Goal: Task Accomplishment & Management: Use online tool/utility

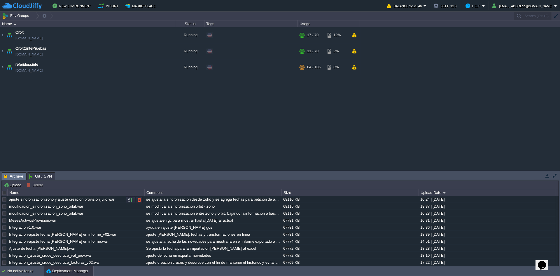
drag, startPoint x: 120, startPoint y: 199, endPoint x: 56, endPoint y: 198, distance: 64.1
click at [56, 198] on div "ajuste sincronizacion zoho y ajuste creacion provision julio.war" at bounding box center [76, 199] width 136 height 7
click at [12, 184] on button "Upload" at bounding box center [13, 184] width 19 height 5
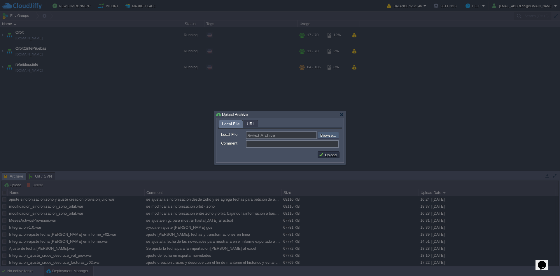
click at [323, 134] on input "file" at bounding box center [302, 135] width 74 height 7
type input "C:\fakepath\Integracion-1.0.war"
type input "Integracion-1.0.war"
type input "ajuste de sinconizacion desde zoho para paso a produccion"
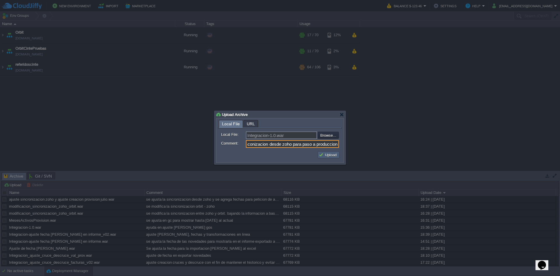
scroll to position [0, 0]
click at [334, 156] on button "Upload" at bounding box center [329, 154] width 20 height 5
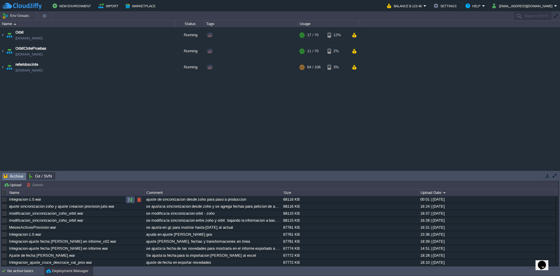
click at [130, 200] on button "button" at bounding box center [130, 199] width 5 height 5
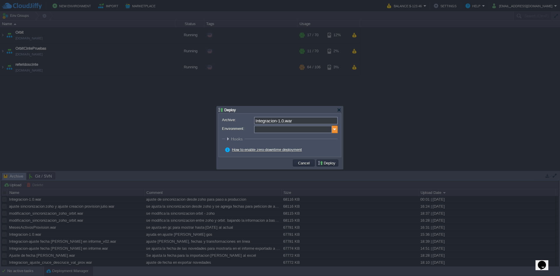
click at [334, 129] on img at bounding box center [335, 129] width 6 height 8
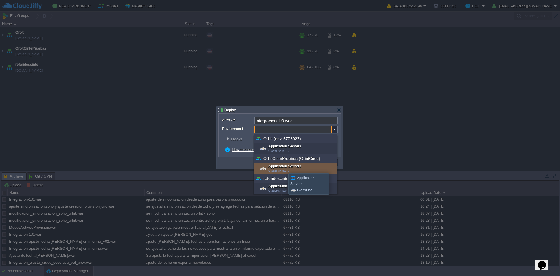
click at [284, 168] on div "Application Servers GlassFish 5.1.0" at bounding box center [295, 168] width 83 height 11
type input "Application Servers (OrbitCintePruebas (OrbitCinte))"
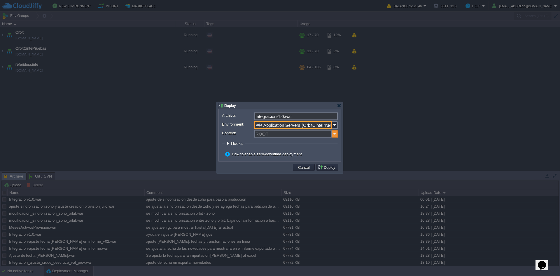
click at [335, 134] on img at bounding box center [335, 134] width 6 height 8
click at [271, 143] on div "ORBIT" at bounding box center [296, 142] width 83 height 8
type input "ORBIT"
click at [326, 165] on button "Deploy" at bounding box center [328, 166] width 20 height 5
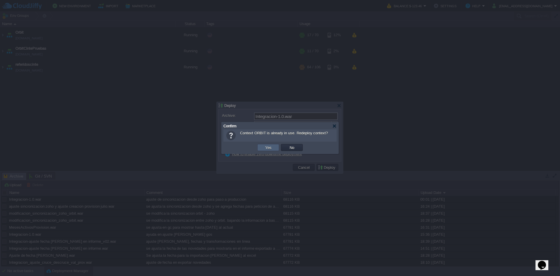
click at [266, 148] on button "Yes" at bounding box center [268, 147] width 10 height 5
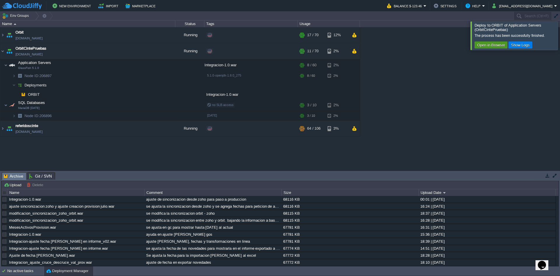
click at [483, 47] on button "Open in Browser" at bounding box center [490, 44] width 31 height 5
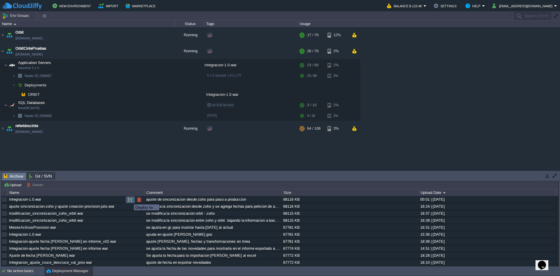
click at [129, 199] on button "button" at bounding box center [130, 199] width 5 height 5
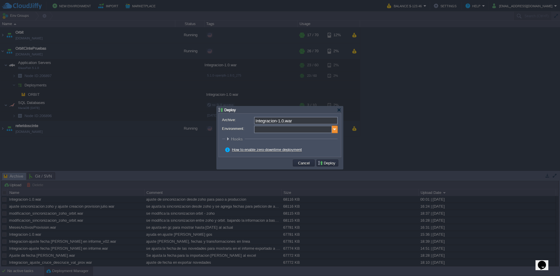
click at [333, 131] on img at bounding box center [335, 129] width 6 height 8
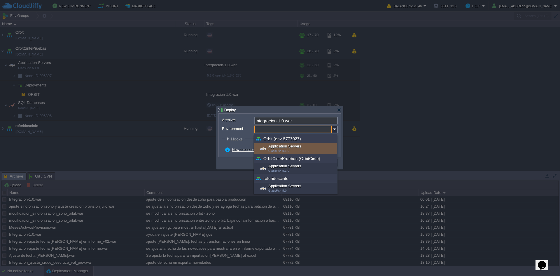
click at [285, 149] on span "GlassFish 5.1.0" at bounding box center [278, 150] width 21 height 3
type input "Application Servers (Orbit (env-5773027))"
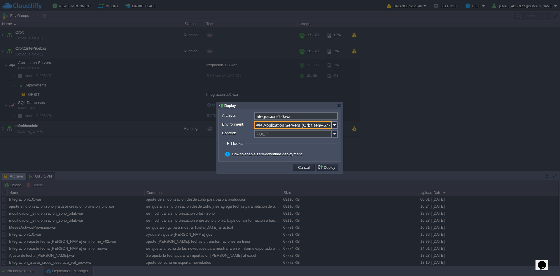
click at [338, 134] on div "Archive: Integracion-1.0.war Environment: Application Servers (Orbit (env-57730…" at bounding box center [280, 135] width 122 height 52
click at [334, 134] on img at bounding box center [335, 134] width 6 height 8
click at [278, 141] on div "SIVF" at bounding box center [296, 142] width 83 height 8
type input "SIVF"
click at [328, 166] on button "Deploy" at bounding box center [328, 166] width 20 height 5
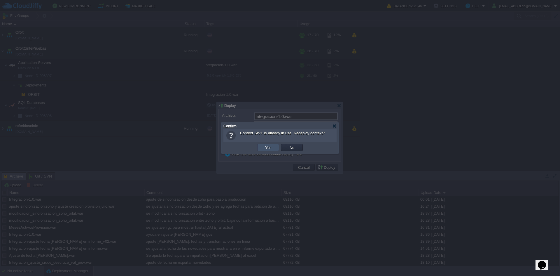
click at [266, 147] on button "Yes" at bounding box center [268, 147] width 10 height 5
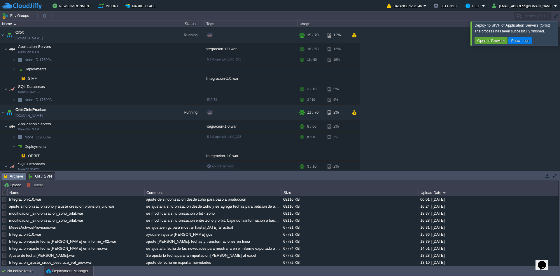
click at [493, 36] on div "The process has been successfully finished. Open in Browser Show Logs" at bounding box center [515, 35] width 83 height 17
click at [493, 41] on button "Open in Browser" at bounding box center [490, 40] width 31 height 5
